Goal: Use online tool/utility: Use online tool/utility

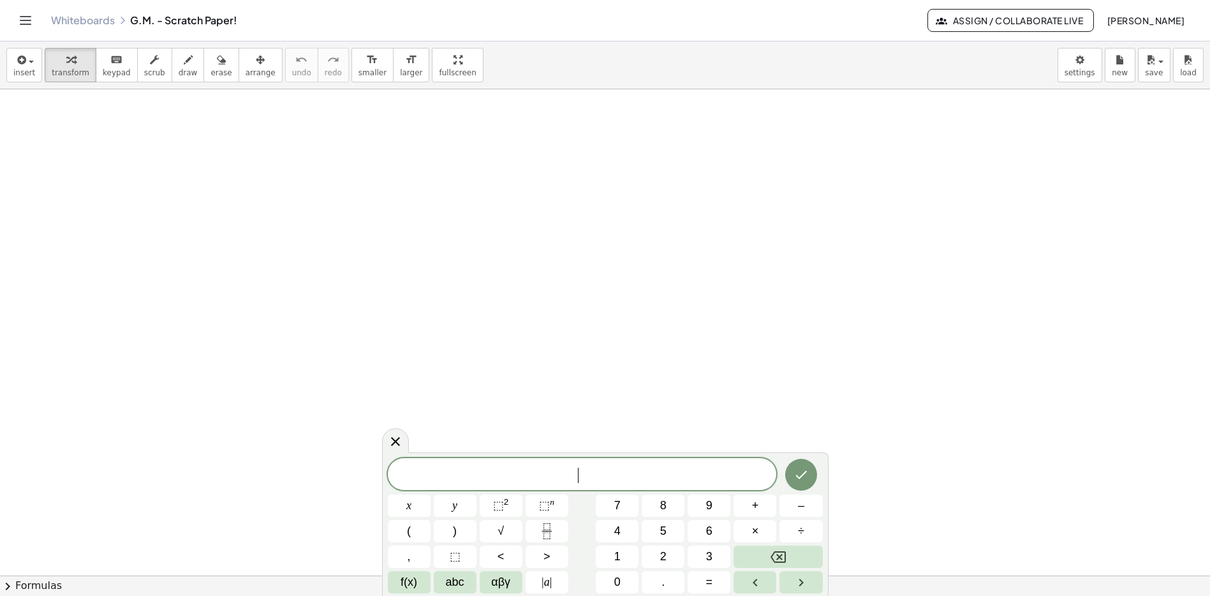
scroll to position [1, 0]
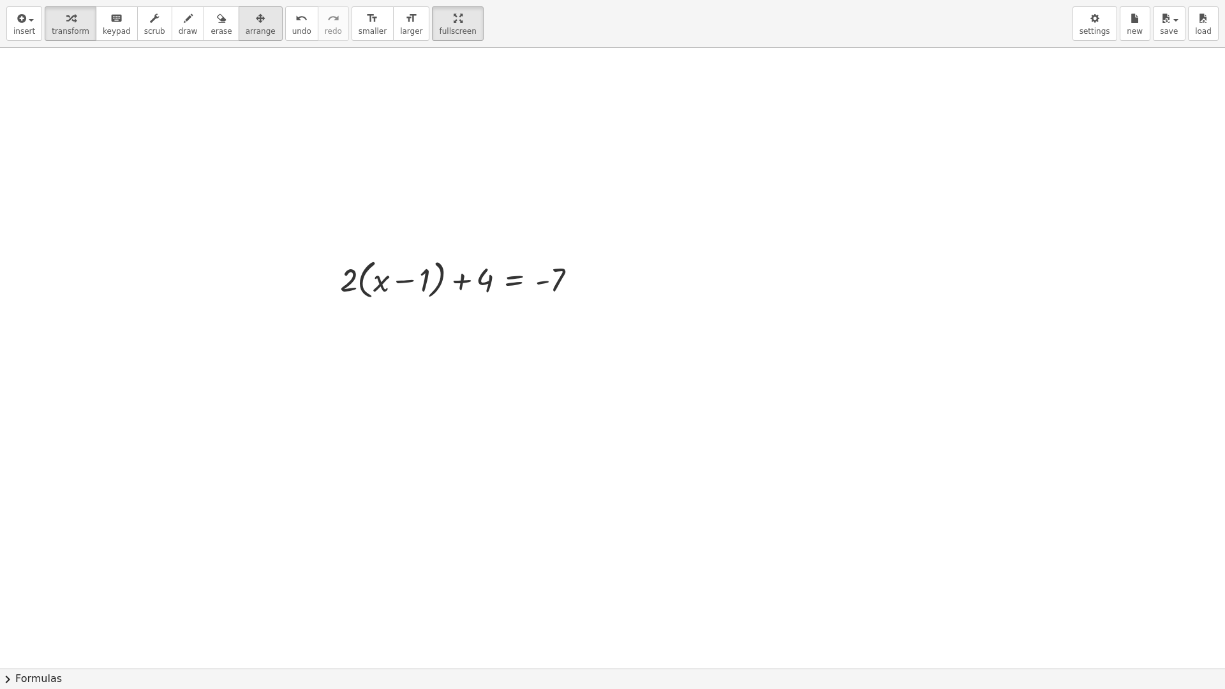
click at [266, 24] on button "arrange" at bounding box center [261, 23] width 44 height 34
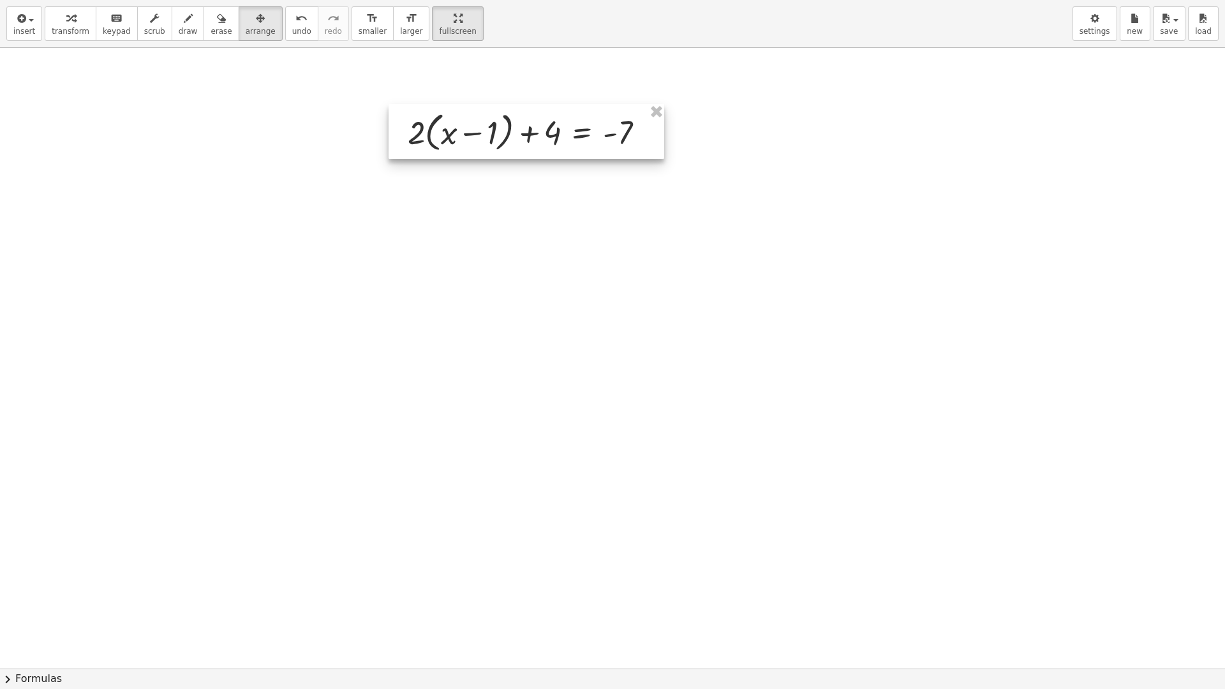
drag, startPoint x: 456, startPoint y: 270, endPoint x: 489, endPoint y: 152, distance: 122.6
click at [524, 123] on div at bounding box center [526, 131] width 276 height 55
click at [182, 34] on span "draw" at bounding box center [188, 31] width 19 height 9
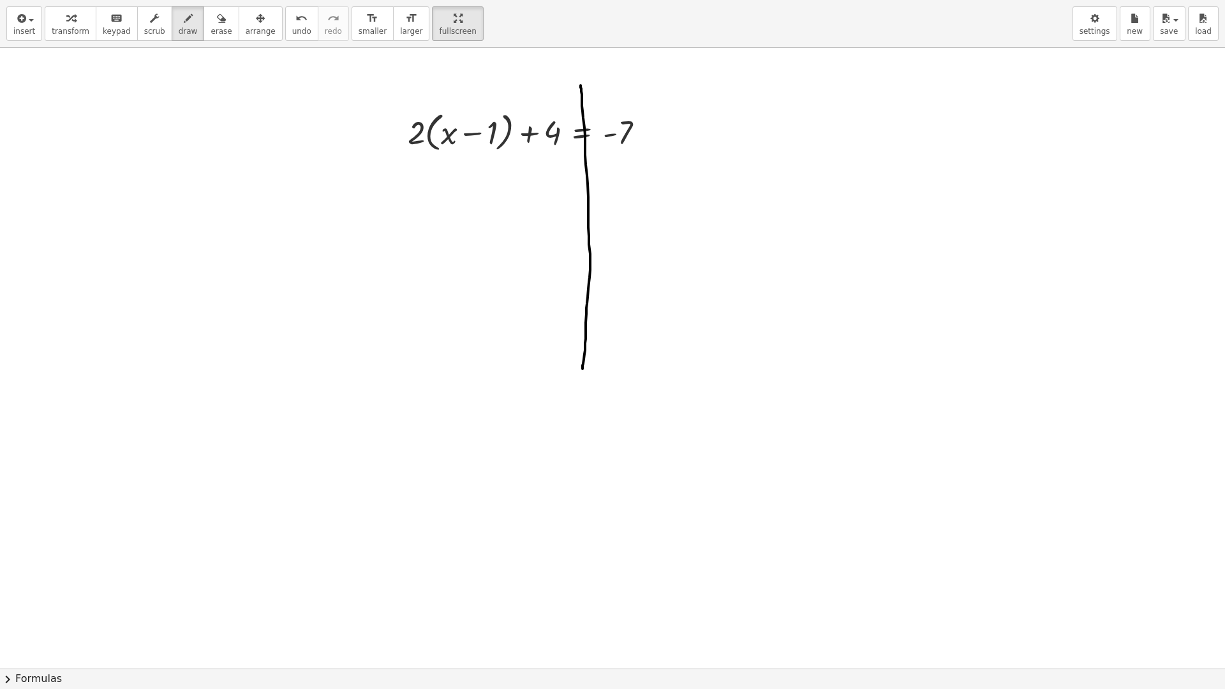
drag, startPoint x: 580, startPoint y: 85, endPoint x: 555, endPoint y: 336, distance: 252.0
click at [582, 368] on div at bounding box center [612, 668] width 1225 height 1241
click at [74, 28] on span "transform" at bounding box center [71, 31] width 38 height 9
drag, startPoint x: 416, startPoint y: 130, endPoint x: 448, endPoint y: 112, distance: 37.1
click at [448, 112] on div at bounding box center [531, 131] width 260 height 48
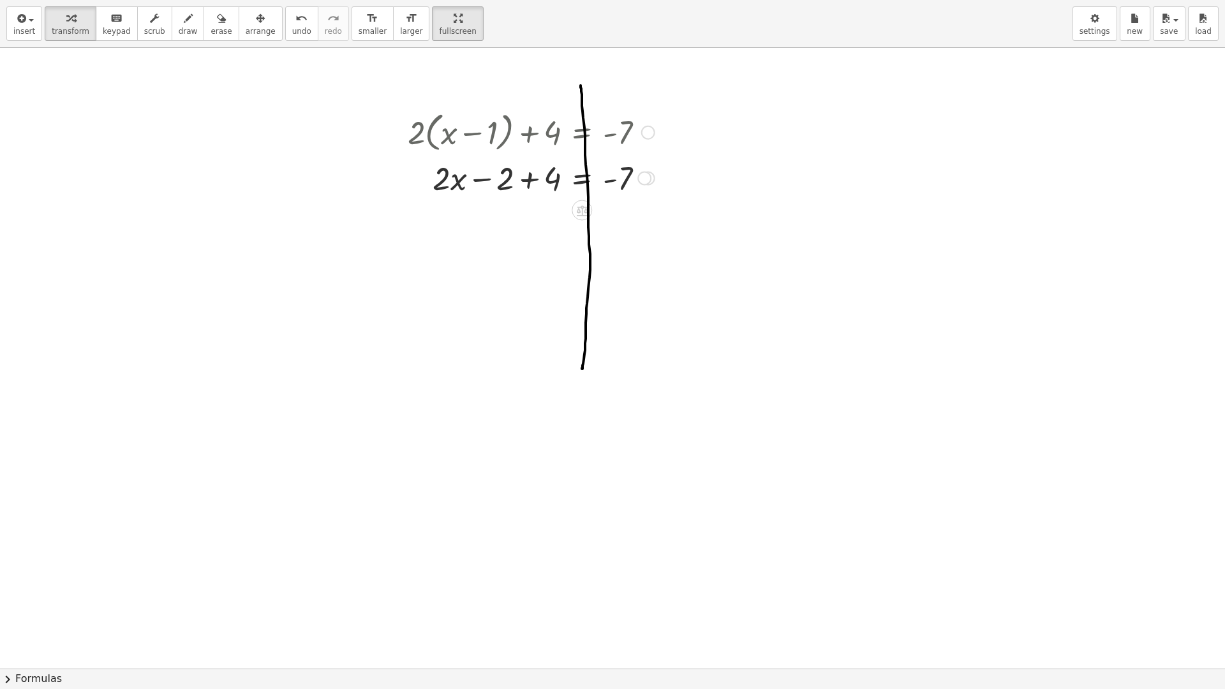
click at [529, 180] on div at bounding box center [531, 177] width 260 height 43
drag, startPoint x: 530, startPoint y: 221, endPoint x: 647, endPoint y: 221, distance: 116.7
click at [647, 221] on div at bounding box center [531, 220] width 260 height 43
click at [658, 265] on div at bounding box center [559, 263] width 316 height 43
drag, startPoint x: 540, startPoint y: 313, endPoint x: 622, endPoint y: 346, distance: 88.5
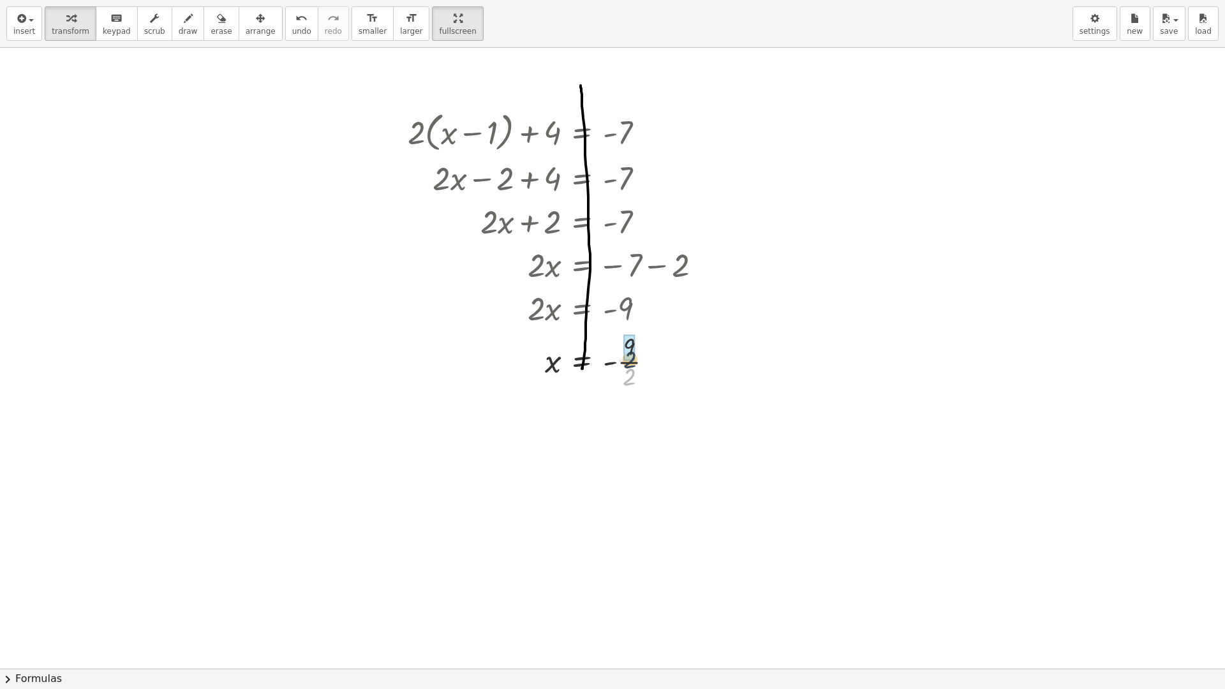
drag, startPoint x: 630, startPoint y: 381, endPoint x: 639, endPoint y: 365, distance: 18.6
click at [632, 362] on div at bounding box center [559, 361] width 316 height 64
click at [645, 133] on div at bounding box center [648, 133] width 14 height 14
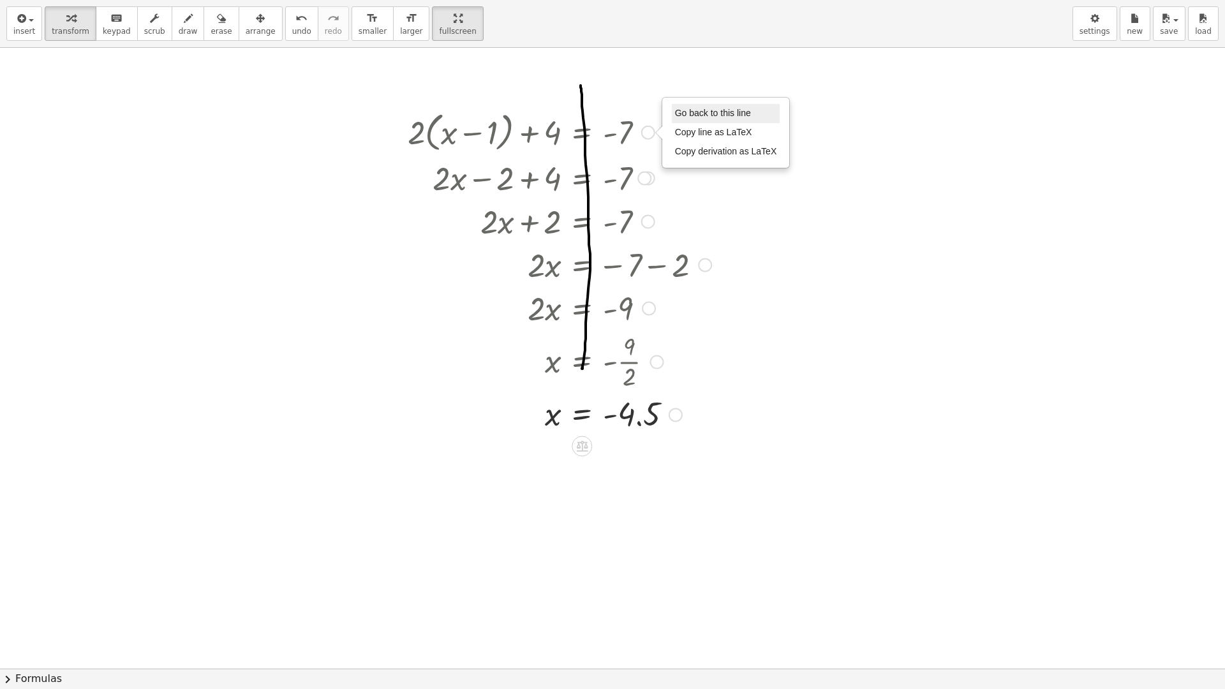
click at [741, 117] on span "Go back to this line" at bounding box center [713, 113] width 76 height 10
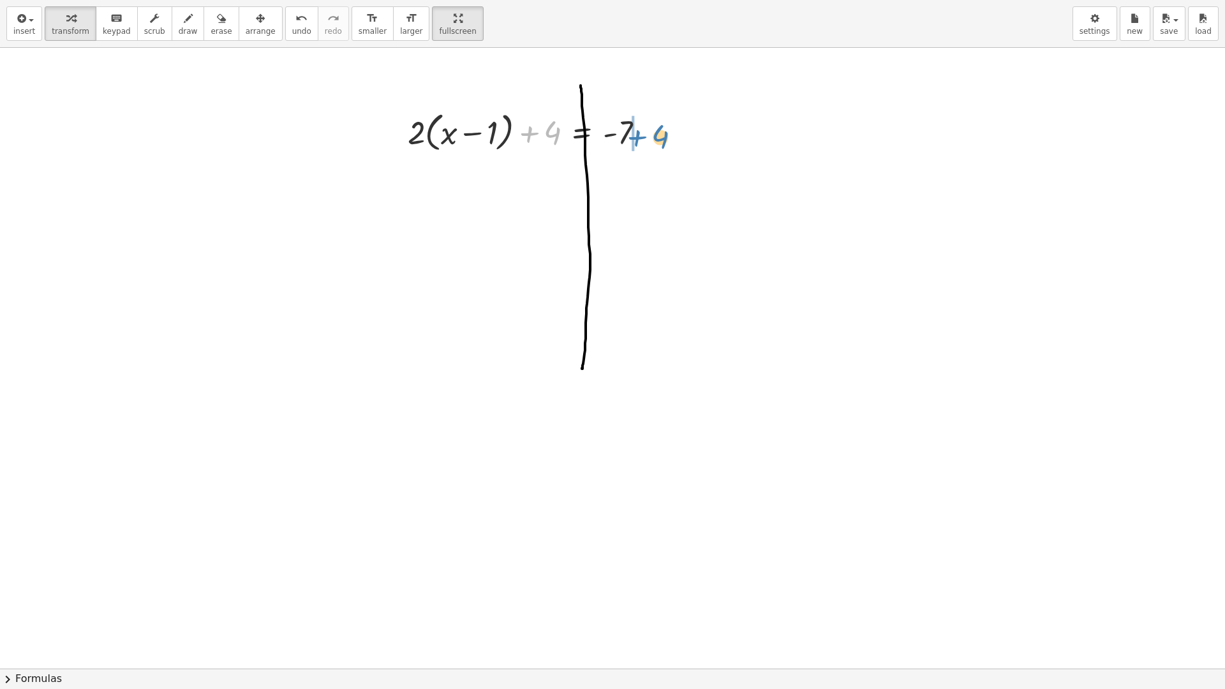
drag, startPoint x: 530, startPoint y: 132, endPoint x: 639, endPoint y: 136, distance: 109.1
click at [639, 136] on div at bounding box center [531, 131] width 260 height 48
click at [650, 183] on div at bounding box center [559, 180] width 316 height 48
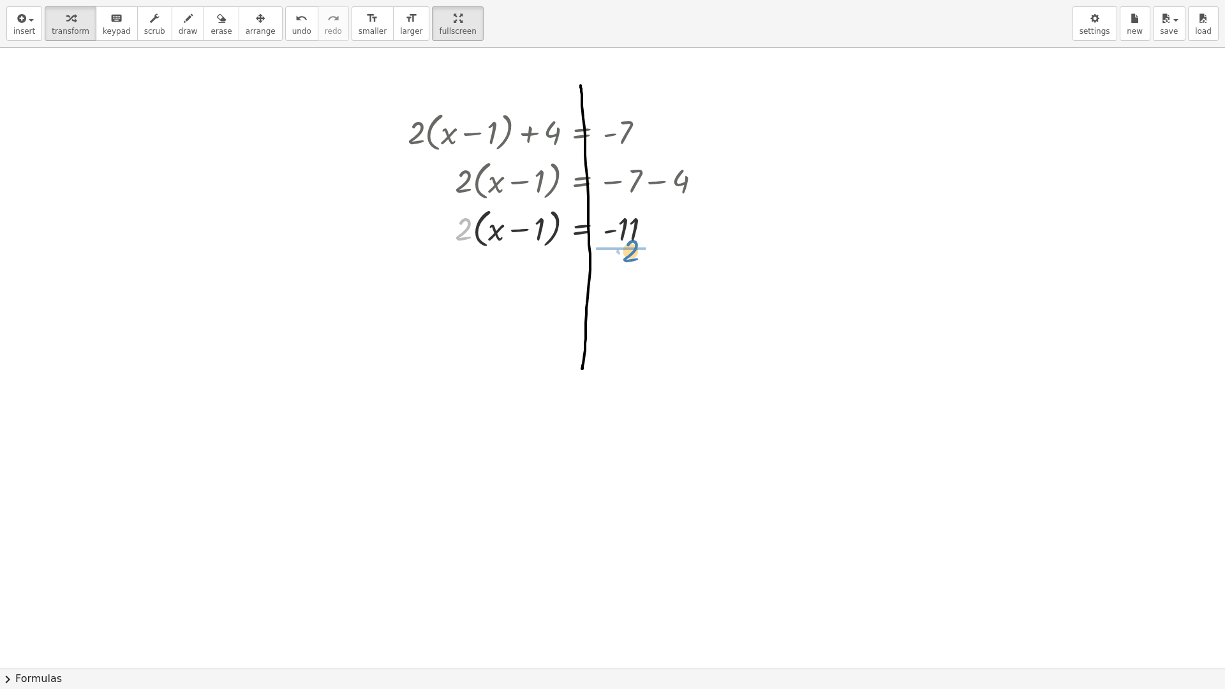
drag, startPoint x: 470, startPoint y: 235, endPoint x: 630, endPoint y: 251, distance: 160.3
click at [630, 251] on div at bounding box center [559, 227] width 316 height 48
drag, startPoint x: 631, startPoint y: 304, endPoint x: 631, endPoint y: 281, distance: 23.0
drag, startPoint x: 535, startPoint y: 341, endPoint x: 655, endPoint y: 346, distance: 120.0
click at [655, 346] on div at bounding box center [559, 337] width 316 height 43
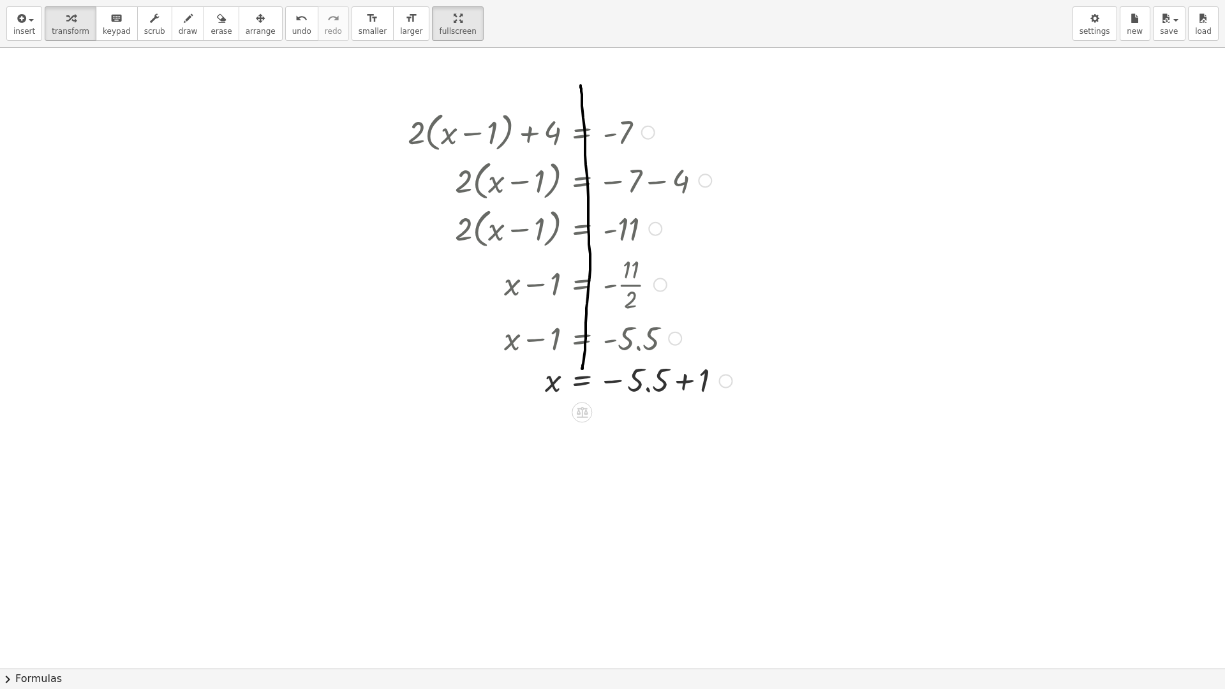
click at [683, 381] on div at bounding box center [569, 380] width 337 height 42
click at [1077, 100] on div at bounding box center [612, 668] width 1225 height 1241
